Goal: Find specific page/section

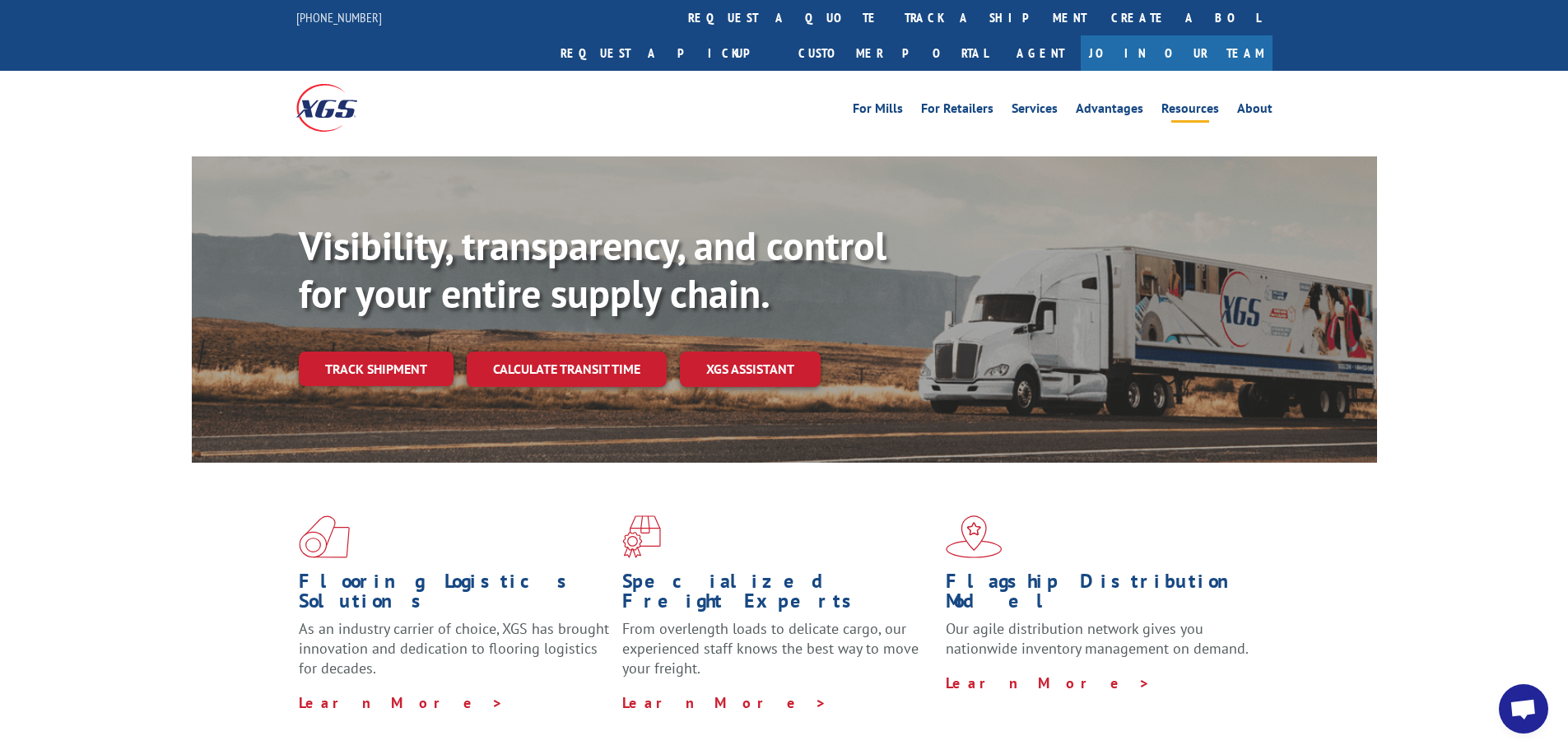
click at [1198, 102] on link "Resources" at bounding box center [1190, 111] width 58 height 18
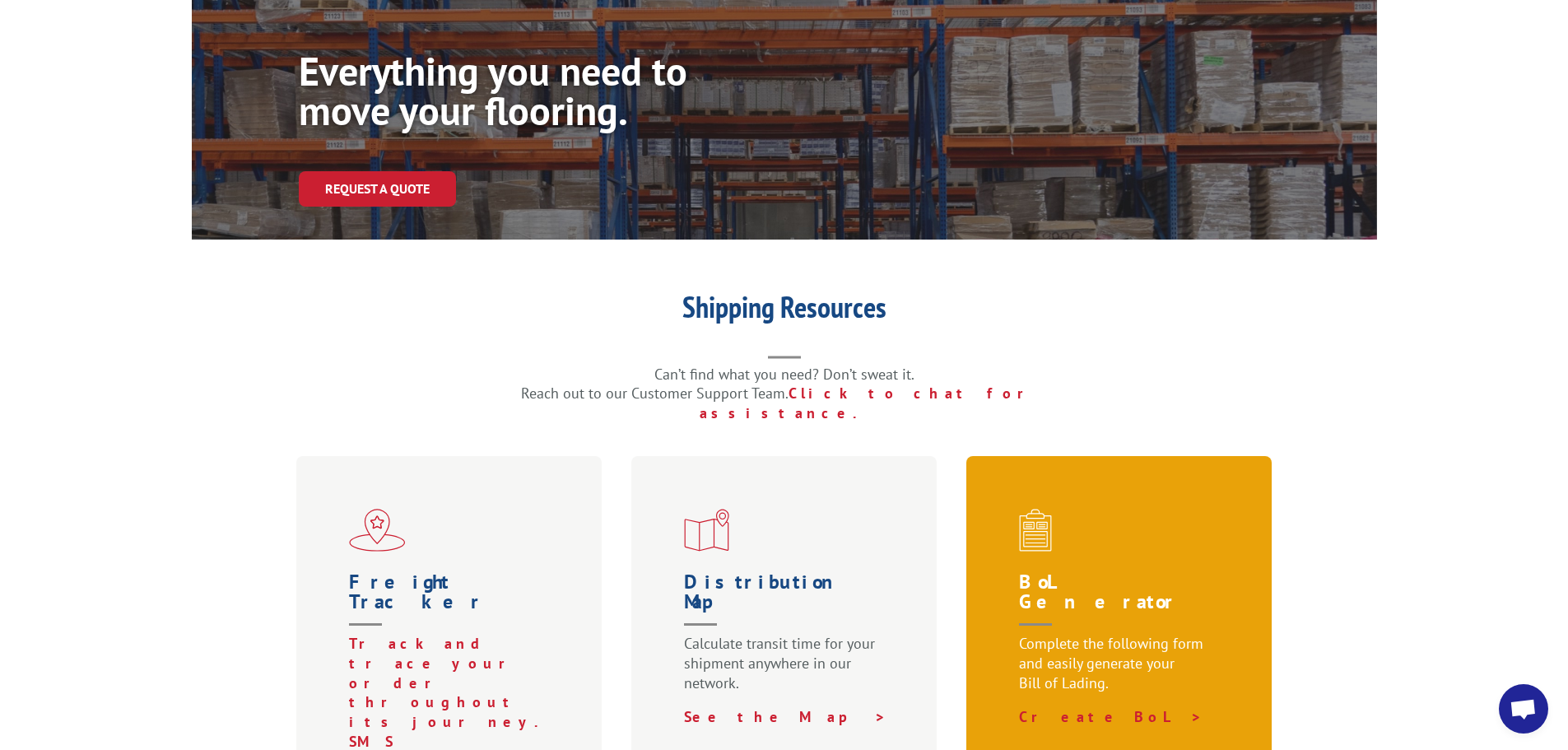
scroll to position [494, 0]
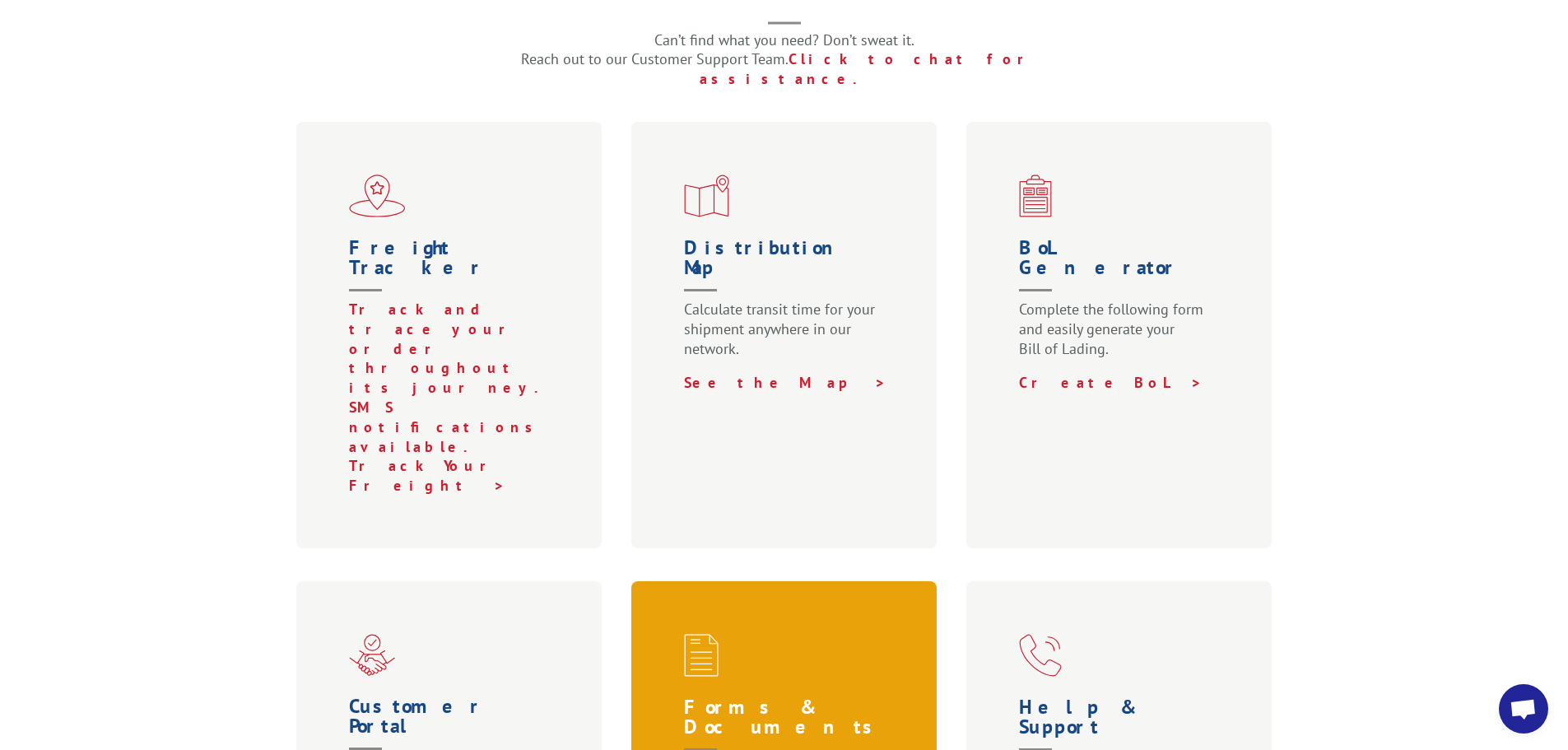
click at [776, 697] on h1 "Forms & Documents" at bounding box center [787, 727] width 207 height 61
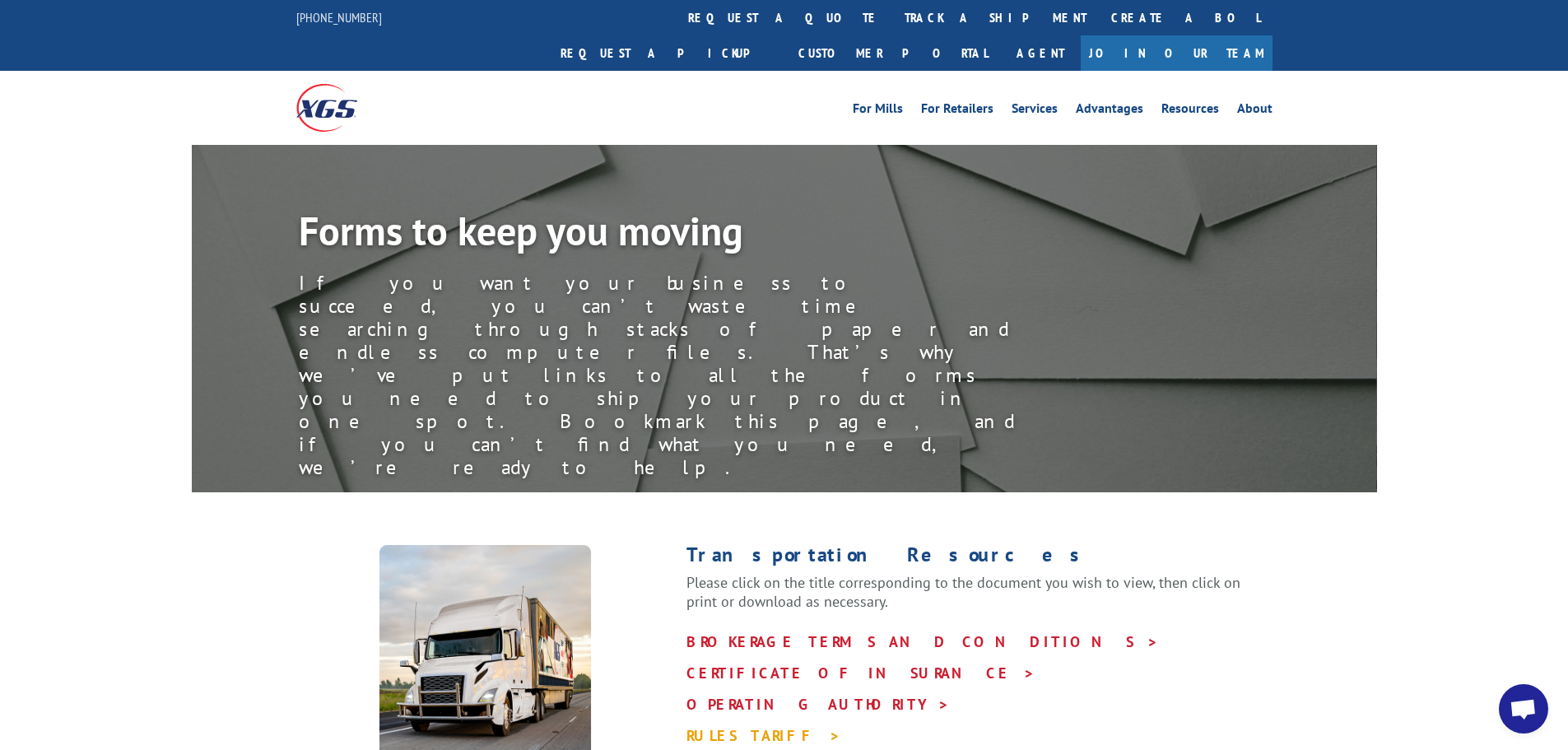
click at [767, 726] on link "RULES TARIFF >" at bounding box center [764, 736] width 155 height 19
